Goal: Information Seeking & Learning: Learn about a topic

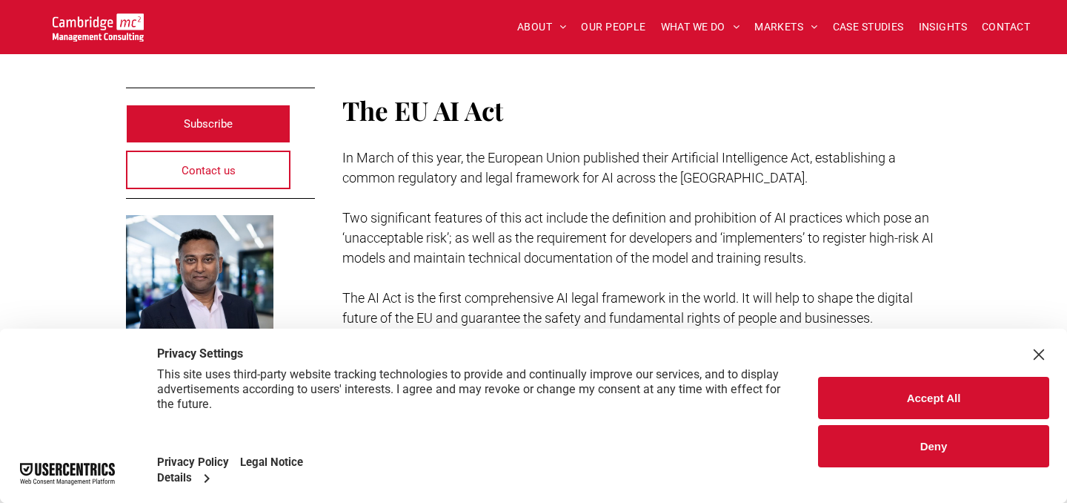
scroll to position [352, 0]
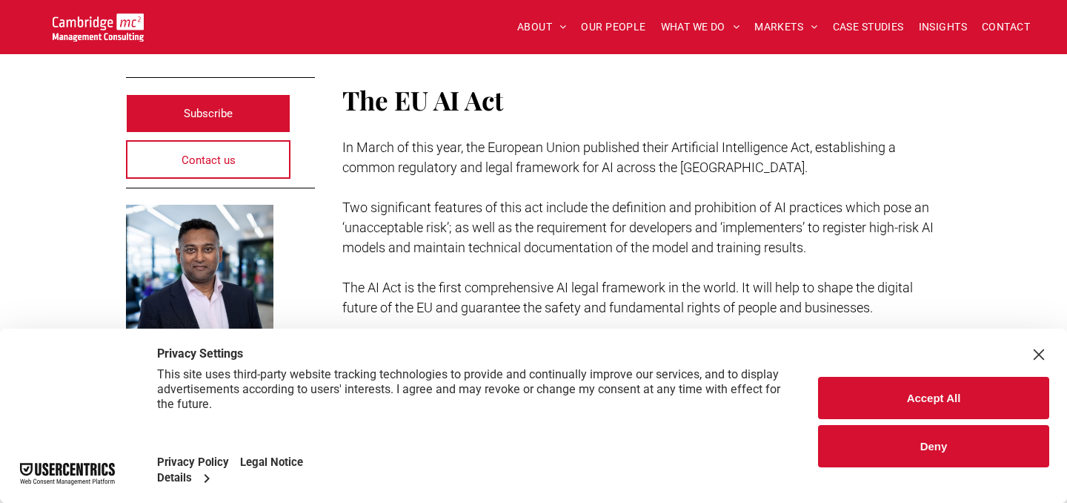
click at [938, 402] on button "Accept All" at bounding box center [933, 398] width 231 height 42
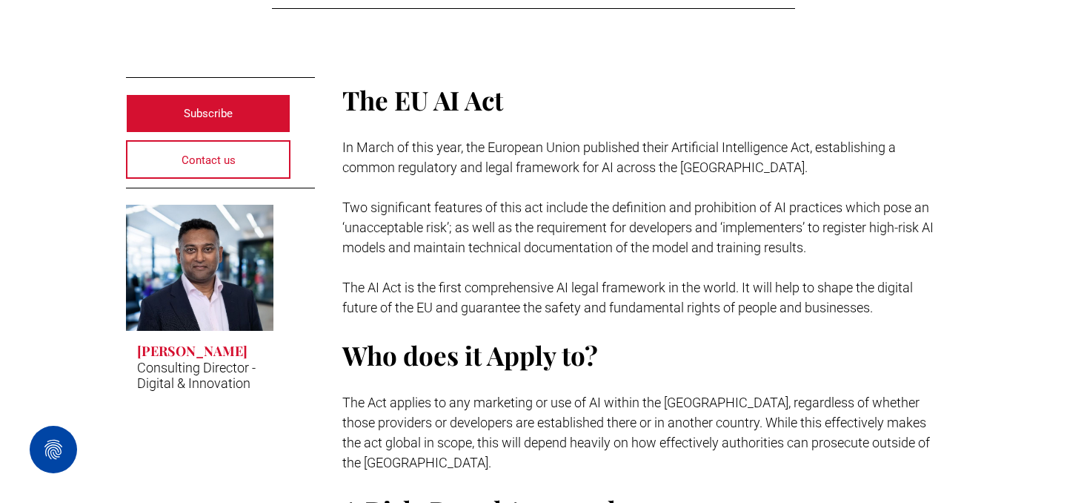
click at [562, 160] on span "In March of this year, the European Union published their Artificial Intelligen…" at bounding box center [619, 157] width 554 height 36
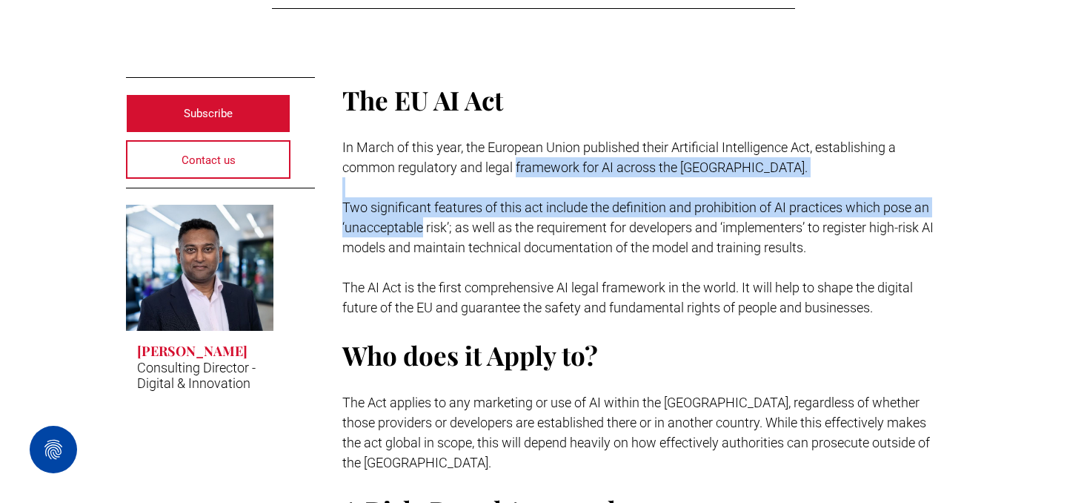
drag, startPoint x: 562, startPoint y: 160, endPoint x: 386, endPoint y: 221, distance: 185.9
click at [386, 221] on div "The EU AI Act In March of this year, the European Union published their Artific…" at bounding box center [642, 335] width 600 height 508
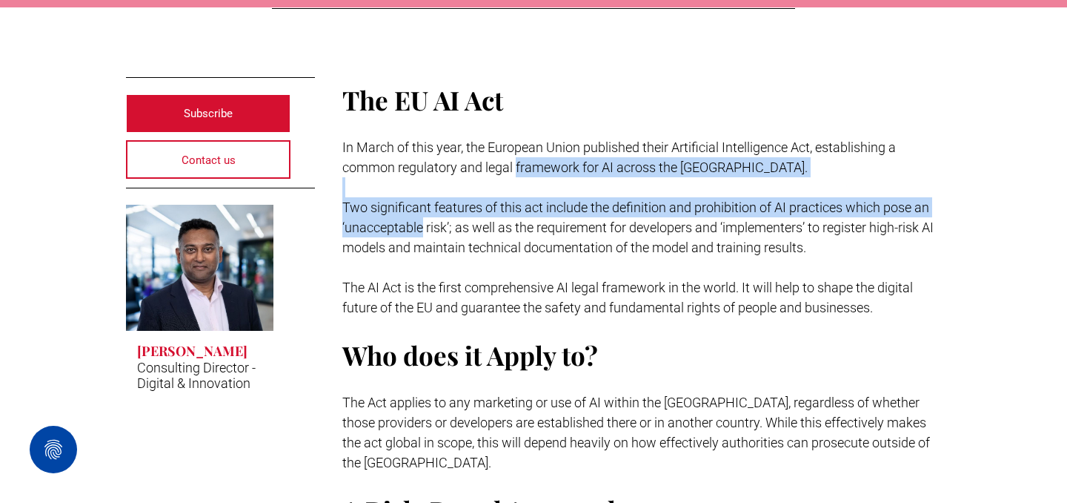
click at [355, 208] on span "Two significant features of this act include the definition and prohibition of …" at bounding box center [637, 227] width 591 height 56
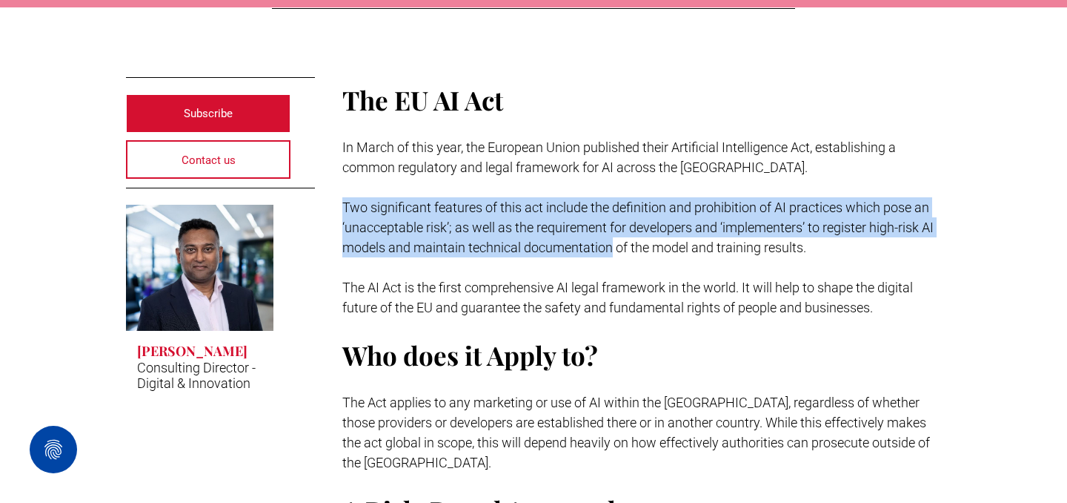
drag, startPoint x: 355, startPoint y: 208, endPoint x: 571, endPoint y: 242, distance: 219.1
click at [571, 242] on span "Two significant features of this act include the definition and prohibition of …" at bounding box center [637, 227] width 591 height 56
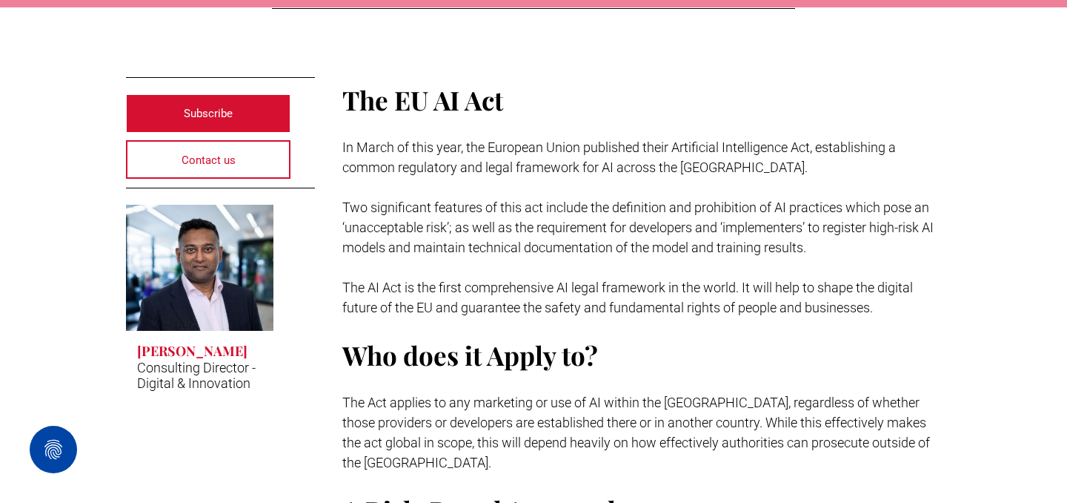
click at [475, 285] on span "The AI Act is the first comprehensive AI legal framework in the world. It will …" at bounding box center [627, 297] width 571 height 36
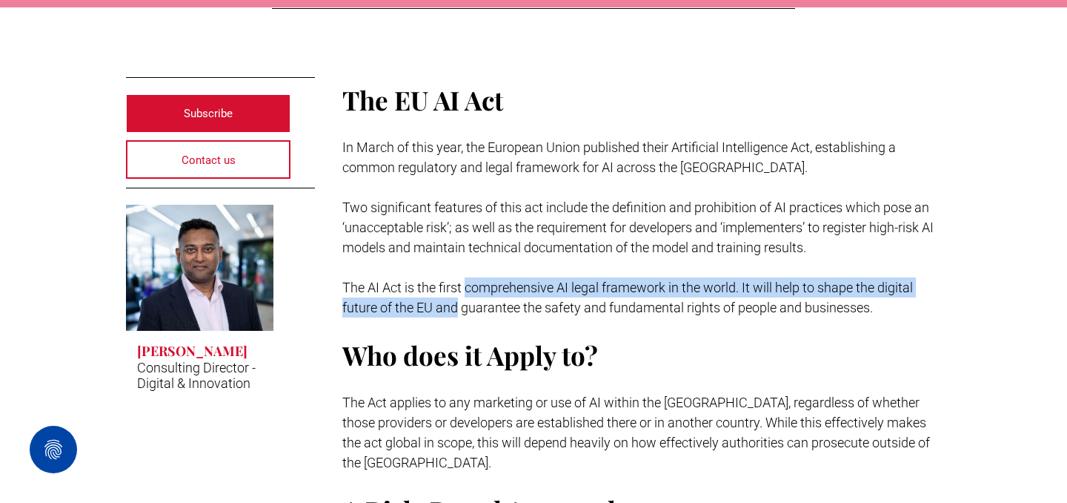
drag, startPoint x: 475, startPoint y: 285, endPoint x: 442, endPoint y: 298, distance: 35.9
click at [442, 298] on p "The AI Act is the first comprehensive AI legal framework in the world. It will …" at bounding box center [642, 297] width 600 height 40
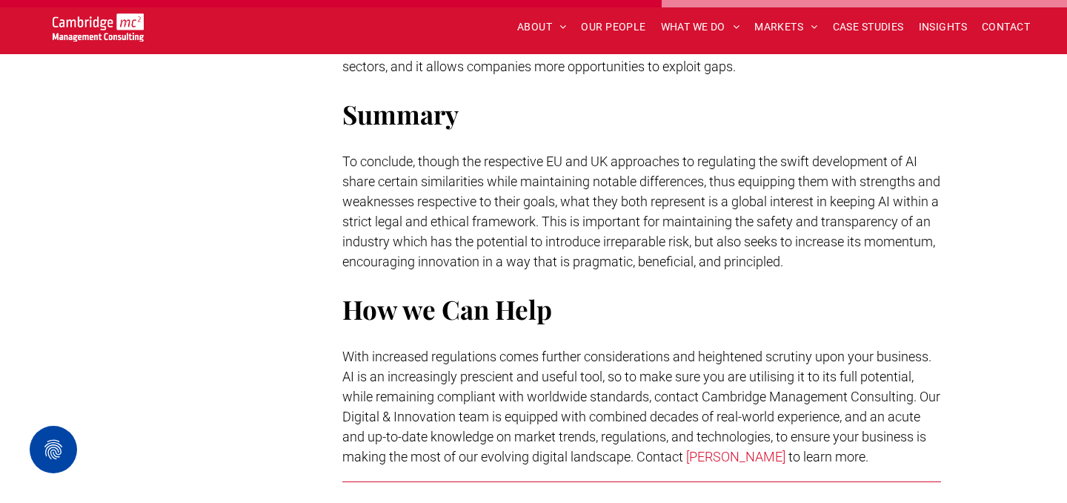
scroll to position [3651, 0]
